Goal: Information Seeking & Learning: Compare options

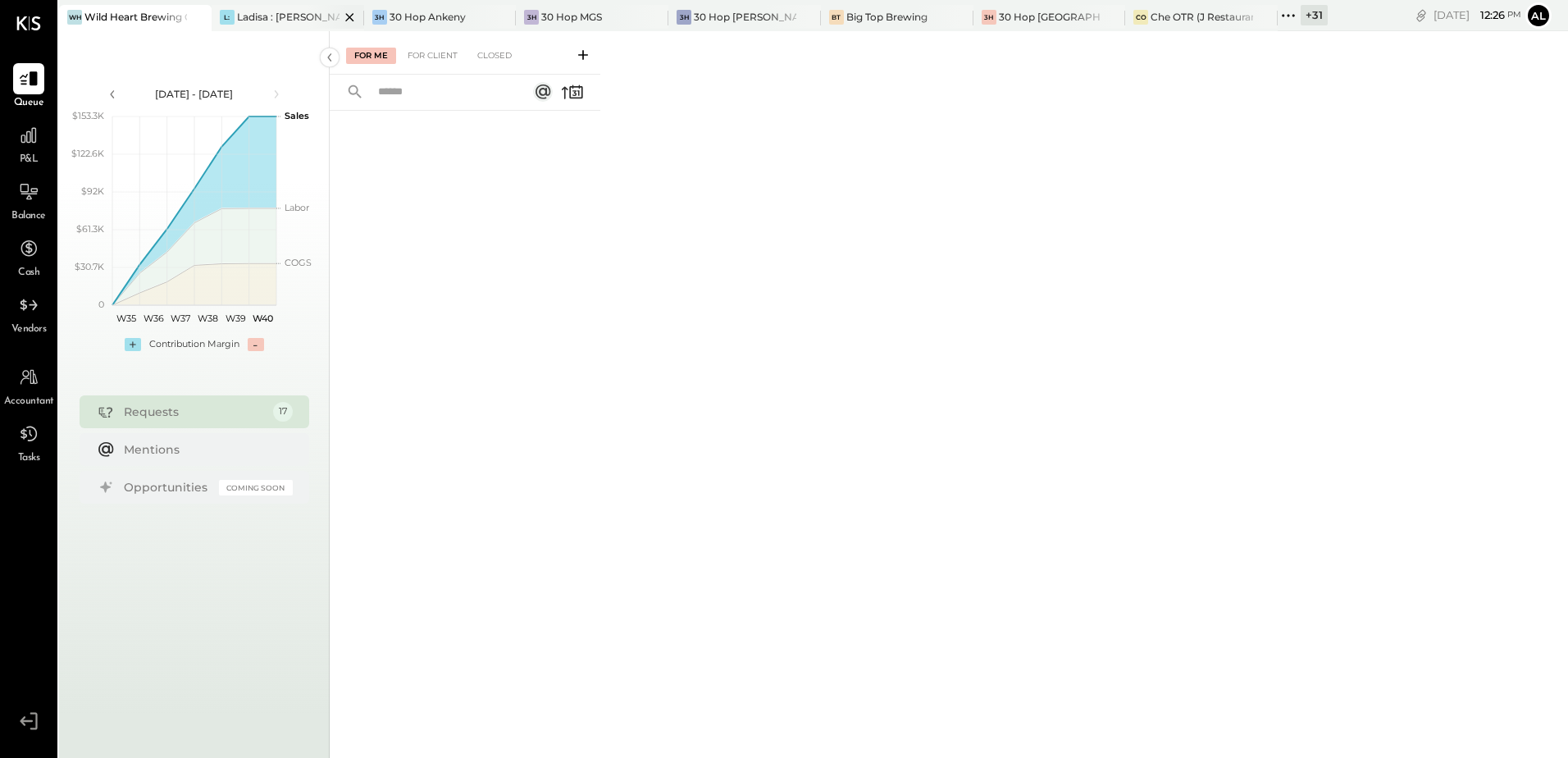
click at [294, 24] on div "Ladisa : [PERSON_NAME] in the Alley" at bounding box center [288, 17] width 102 height 14
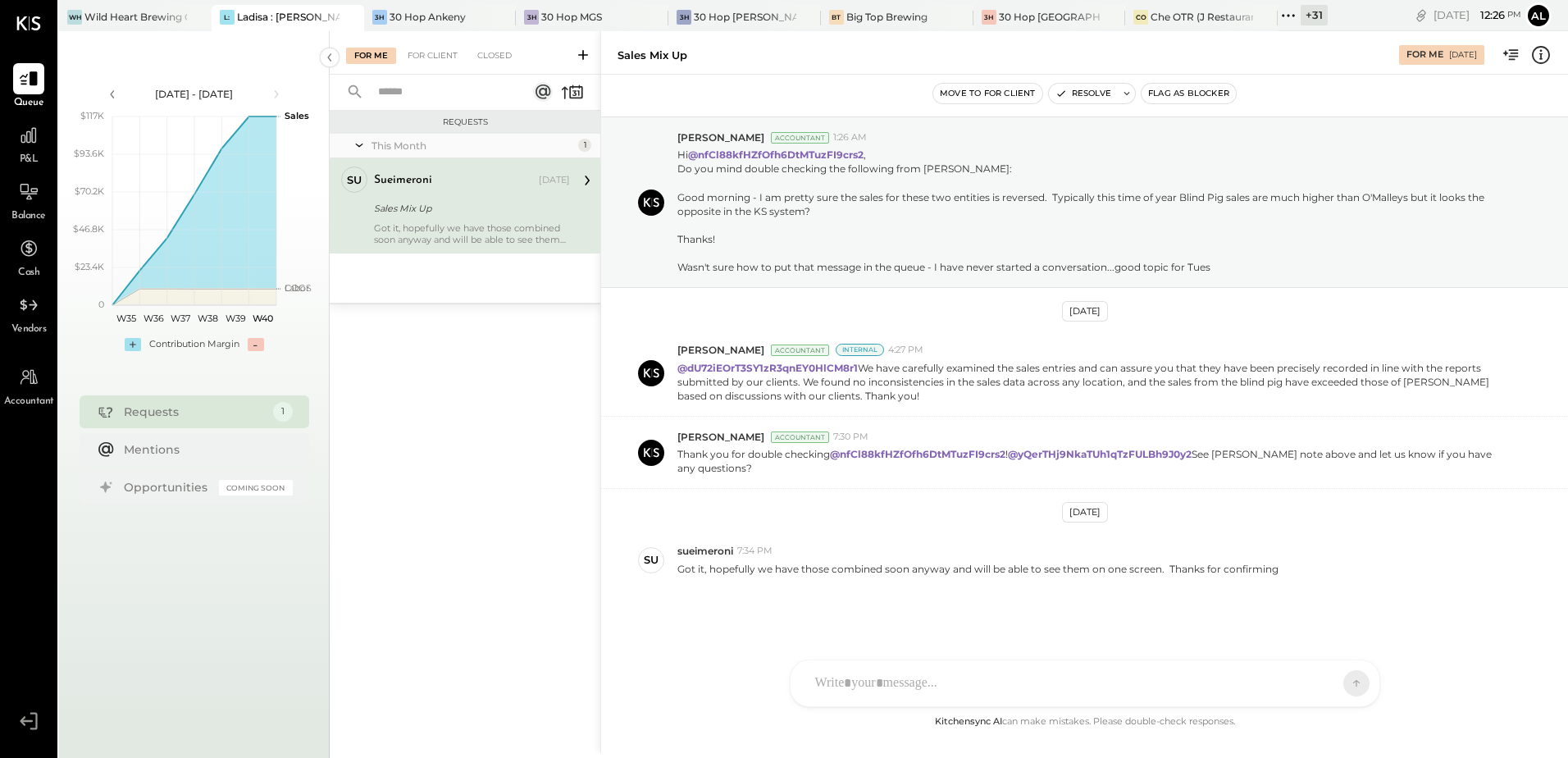
scroll to position [27, 0]
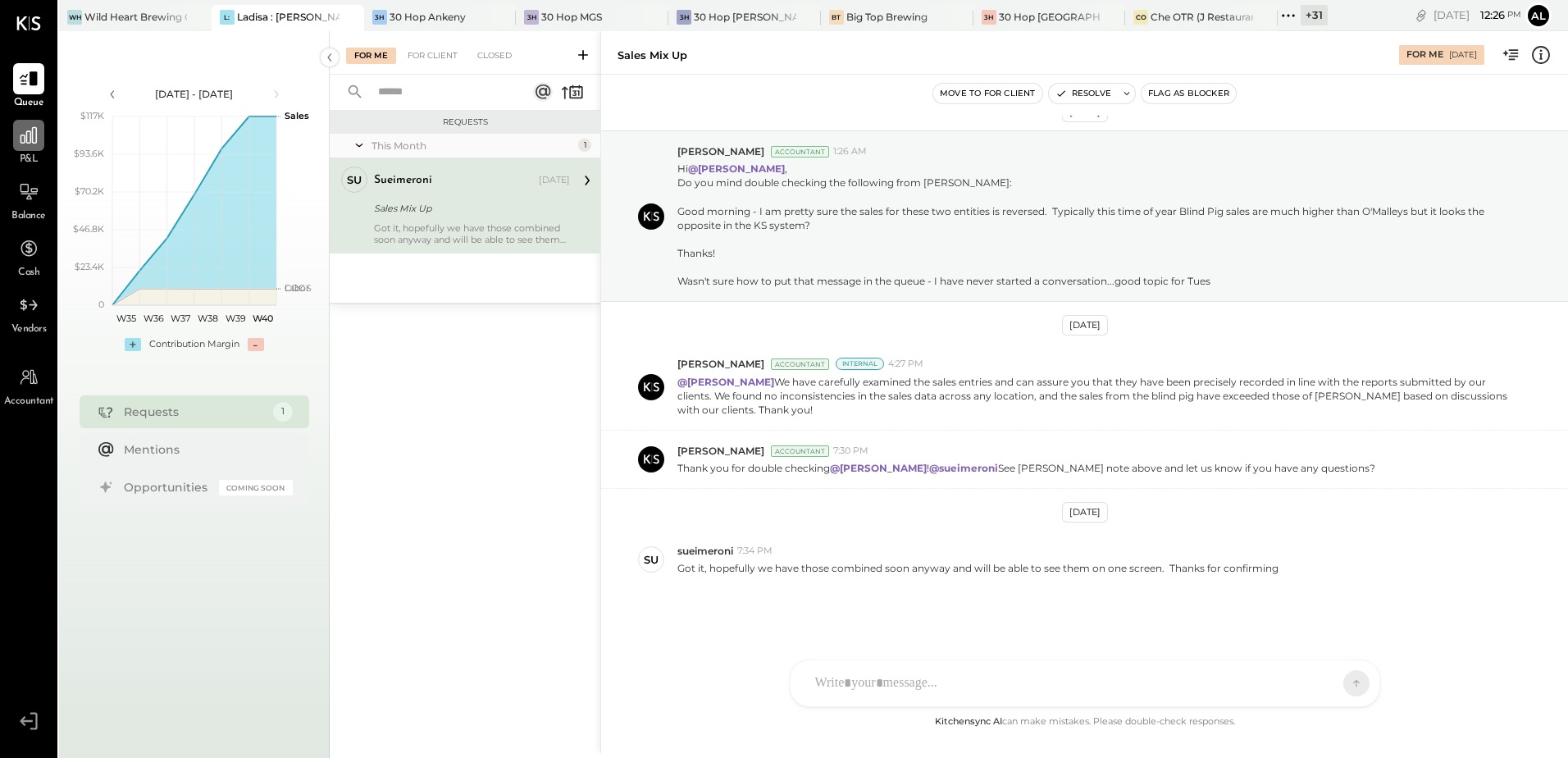
click at [0, 147] on html "Queue P&L Balance Cash Vendors Accountant v 4.36.0 WH Wild Heart Brewing Compan…" at bounding box center [784, 379] width 1568 height 758
click at [28, 141] on icon at bounding box center [29, 136] width 22 height 22
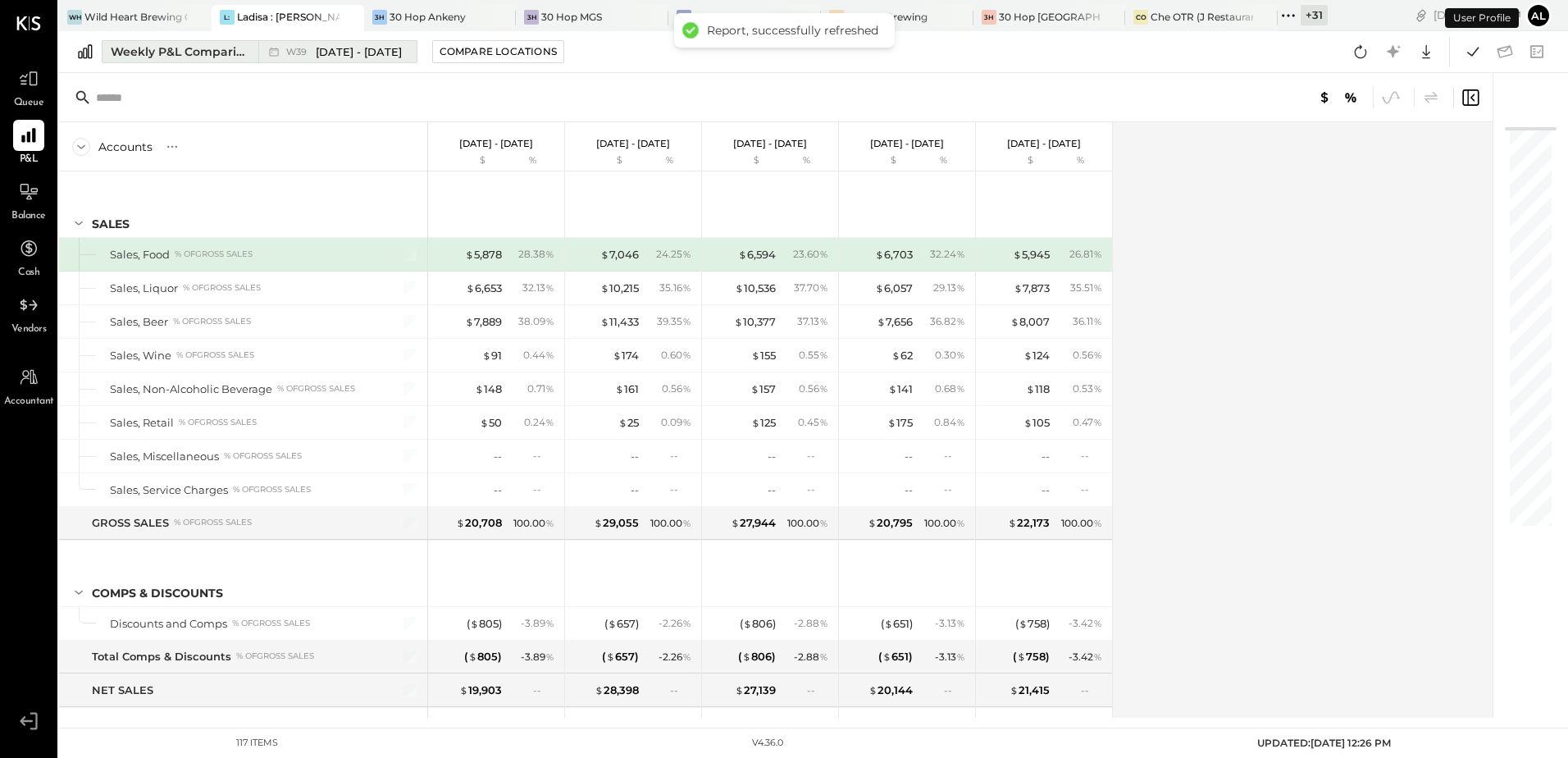
click at [195, 45] on div "Weekly P&L Comparison" at bounding box center [180, 52] width 138 height 17
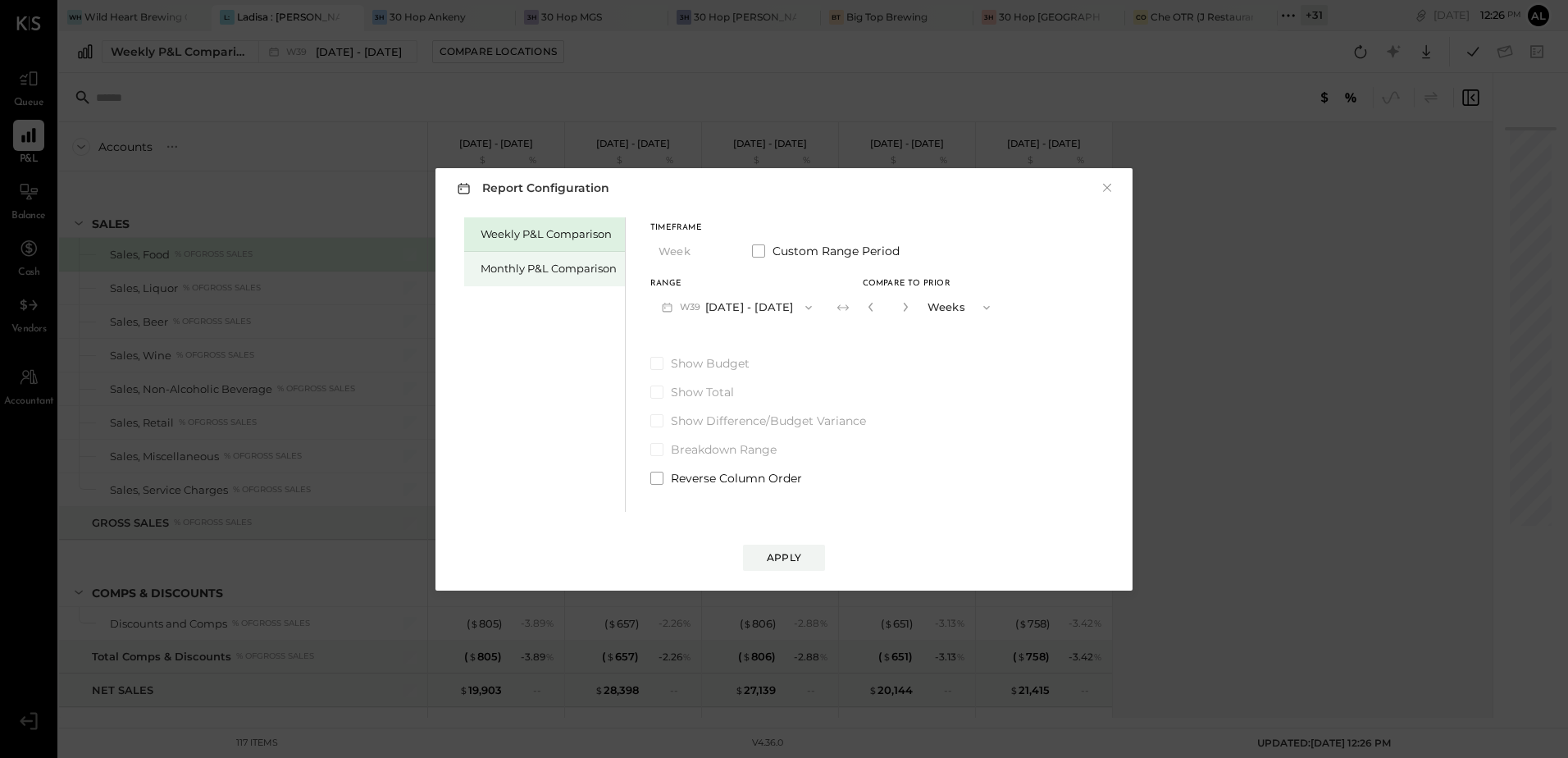
click at [536, 279] on div "Monthly P&L Comparison" at bounding box center [544, 269] width 161 height 34
click at [800, 315] on button "M09 [DATE] - [DATE]" at bounding box center [737, 307] width 173 height 30
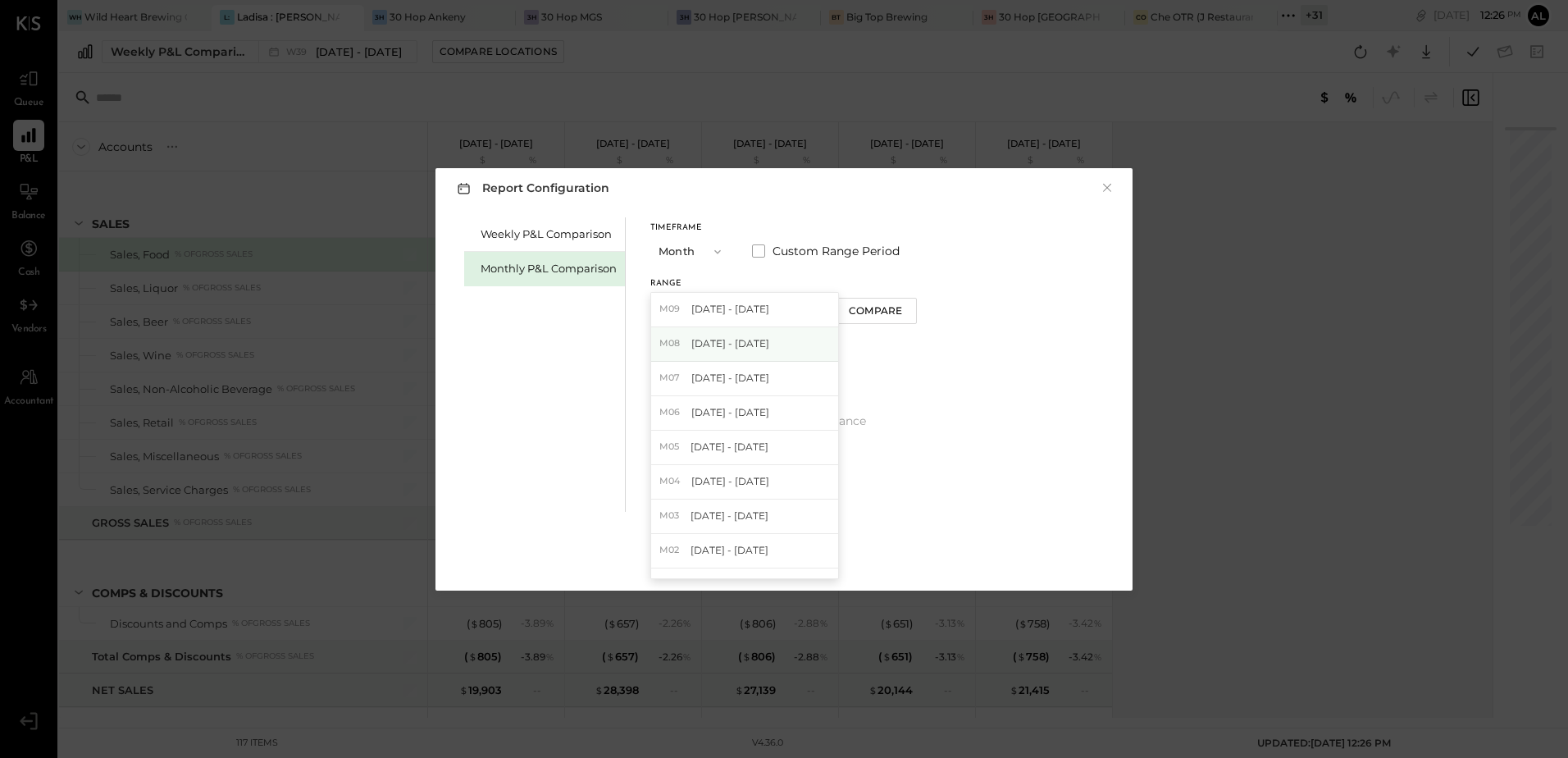
click at [732, 334] on div "M08 [DATE] - [DATE]" at bounding box center [744, 344] width 187 height 34
click at [801, 562] on button "Apply" at bounding box center [784, 557] width 82 height 27
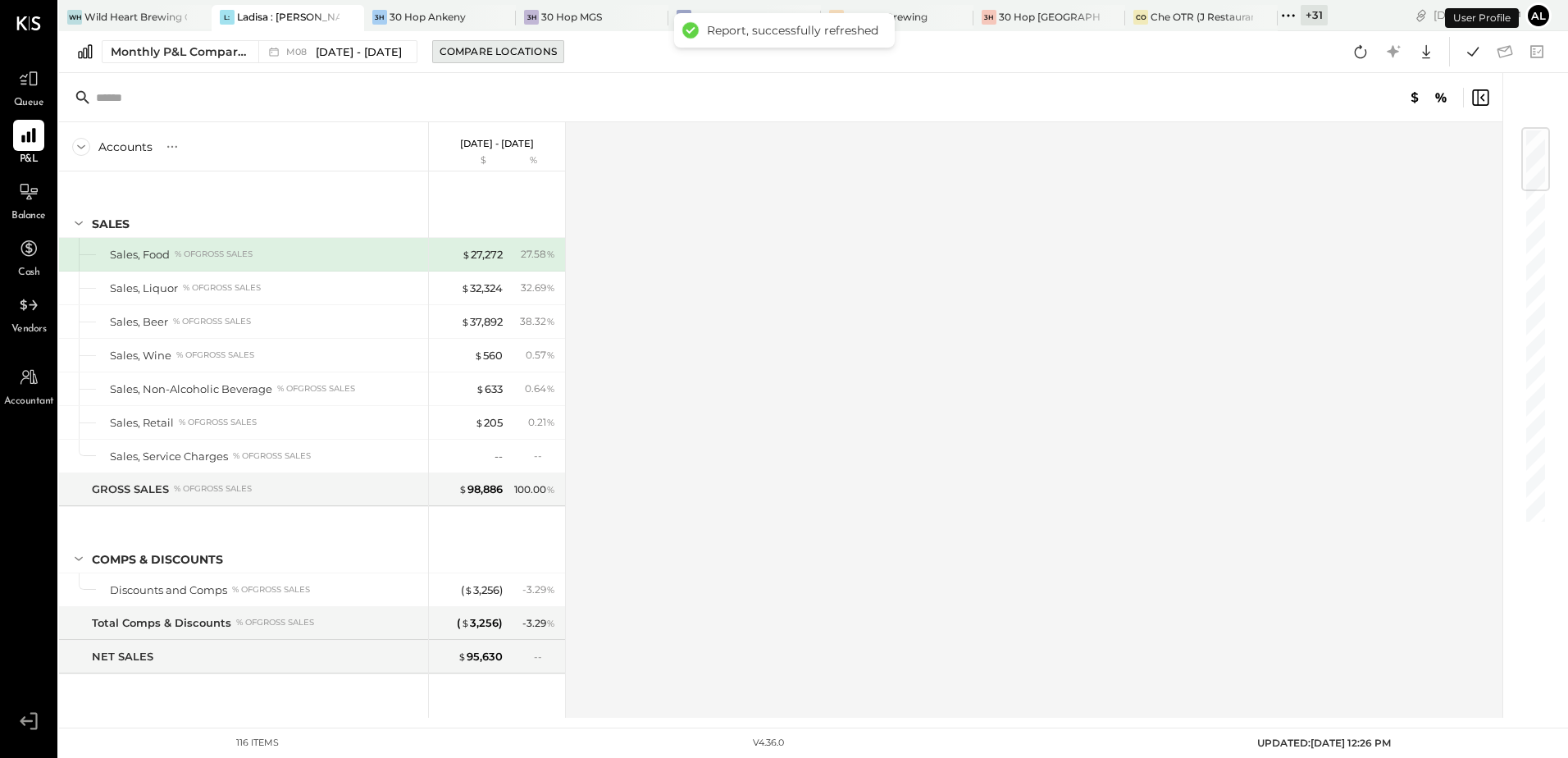
click at [481, 58] on div "Compare Locations" at bounding box center [498, 51] width 117 height 14
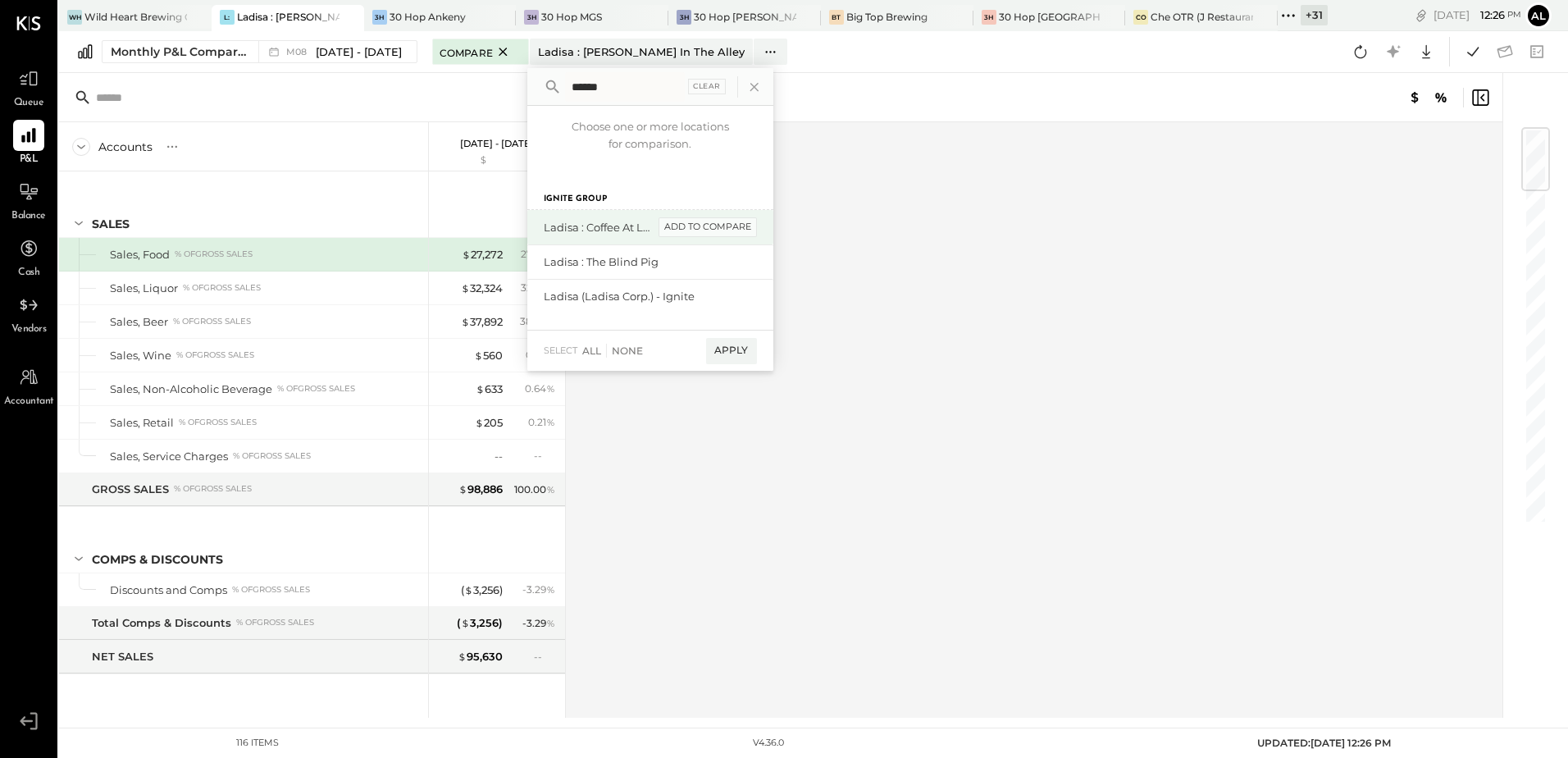
type input "******"
click at [676, 228] on div "add to compare" at bounding box center [707, 227] width 98 height 20
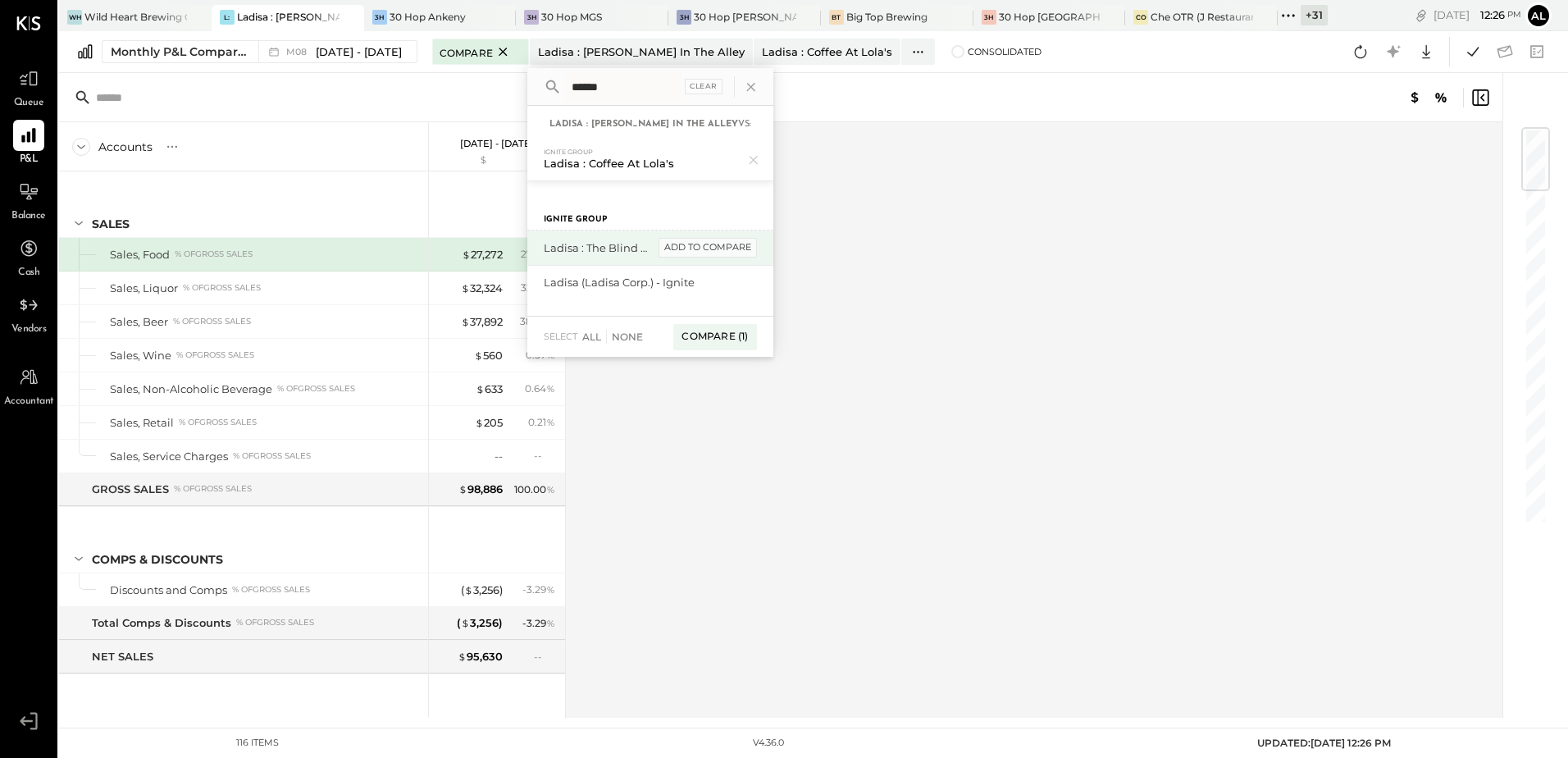
click at [665, 251] on div "add to compare" at bounding box center [707, 248] width 98 height 20
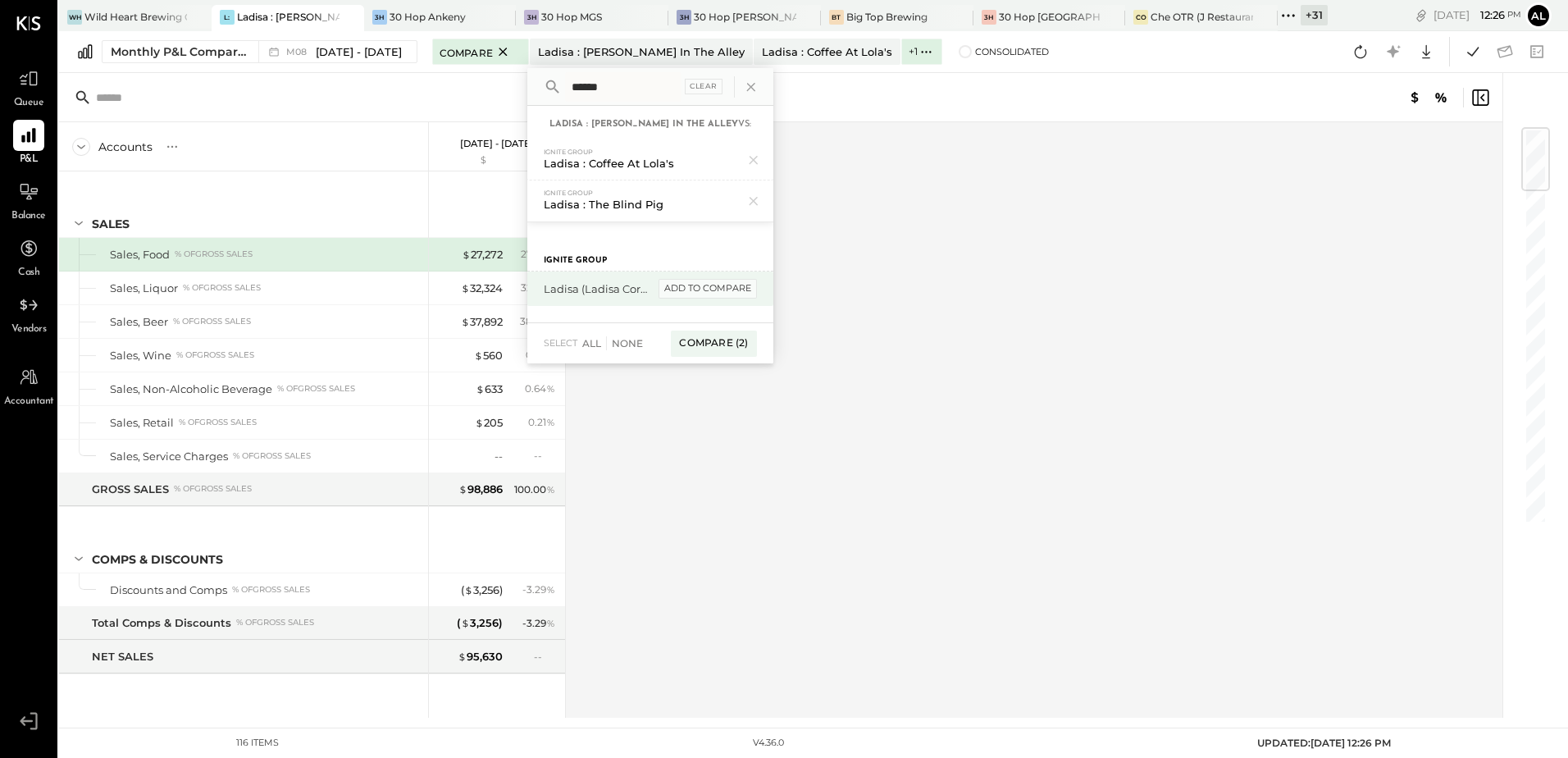
click at [697, 289] on div "add to compare" at bounding box center [707, 289] width 98 height 20
click at [703, 344] on div "Compare (3)" at bounding box center [713, 349] width 85 height 27
